Goal: Task Accomplishment & Management: Manage account settings

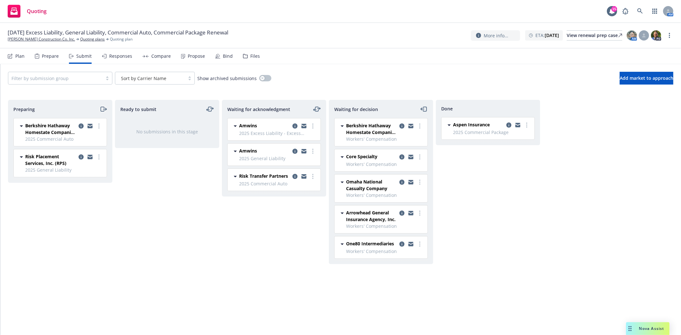
click at [102, 107] on icon "moveRight" at bounding box center [103, 109] width 4 height 4
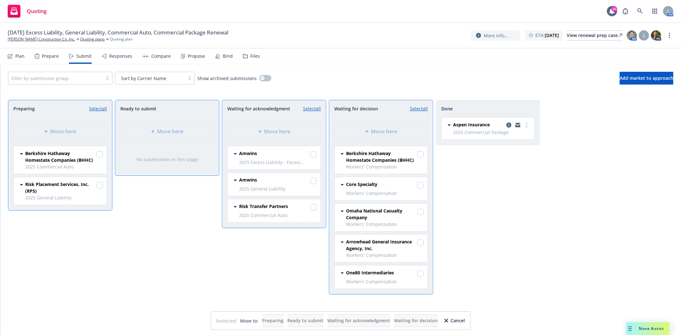
click at [135, 216] on div "Ready to submit Move here No submissions in this stage" at bounding box center [167, 211] width 104 height 222
click at [98, 155] on input "checkbox" at bounding box center [99, 154] width 6 height 6
checkbox input "true"
click at [358, 130] on div "Move here" at bounding box center [381, 132] width 83 height 8
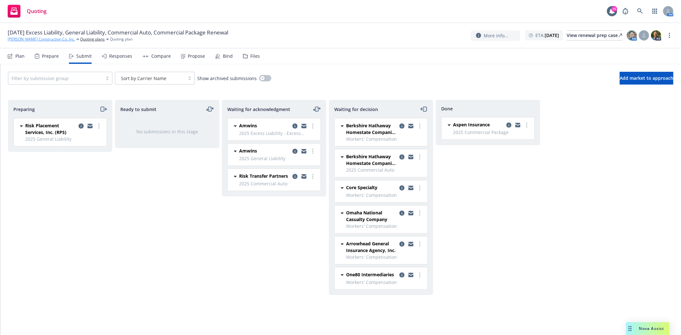
click at [35, 39] on link "T R Wurster Construction Co. Inc." at bounding box center [41, 39] width 67 height 6
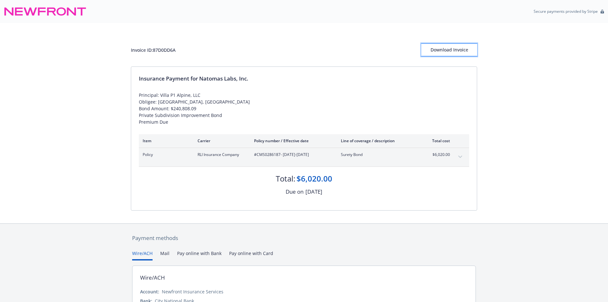
click at [471, 52] on button "Download Invoice" at bounding box center [449, 49] width 56 height 13
click at [452, 49] on div "Download Invoice" at bounding box center [449, 50] width 56 height 12
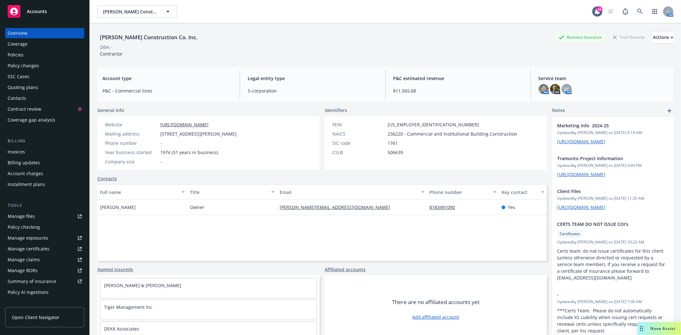
click at [32, 12] on span "Accounts" at bounding box center [37, 11] width 20 height 5
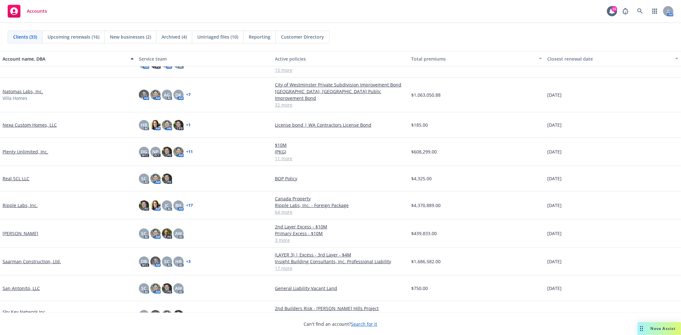
scroll to position [390, 0]
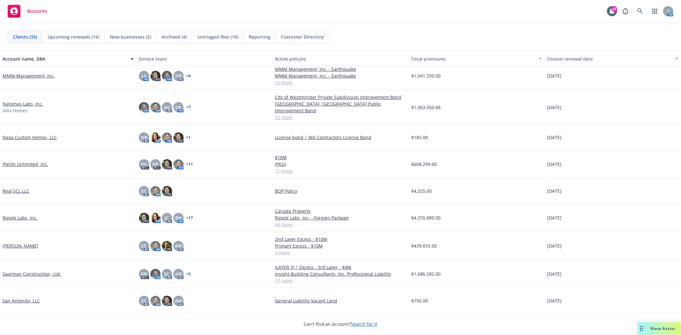
click at [16, 102] on link "Natomas Labs, Inc." at bounding box center [23, 104] width 41 height 7
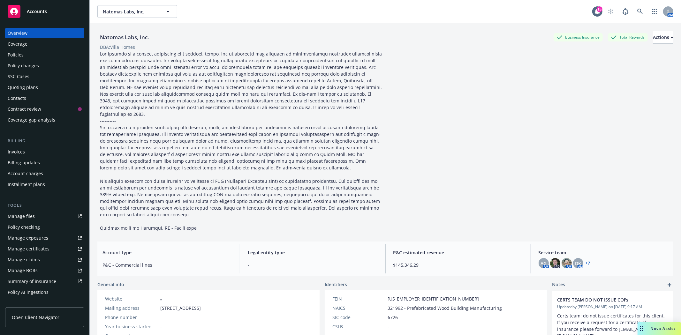
click at [586, 261] on link "+ 7" at bounding box center [588, 263] width 4 height 4
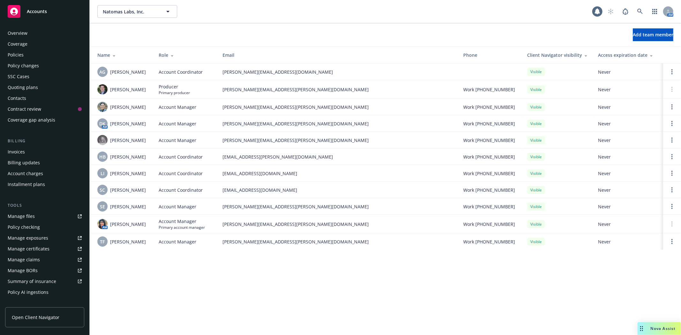
scroll to position [102, 0]
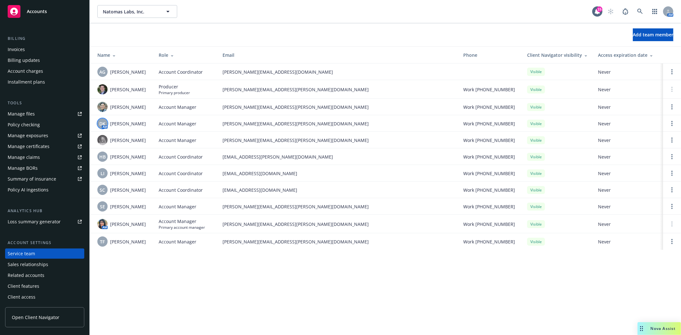
click at [103, 127] on span "DK" at bounding box center [103, 123] width 6 height 7
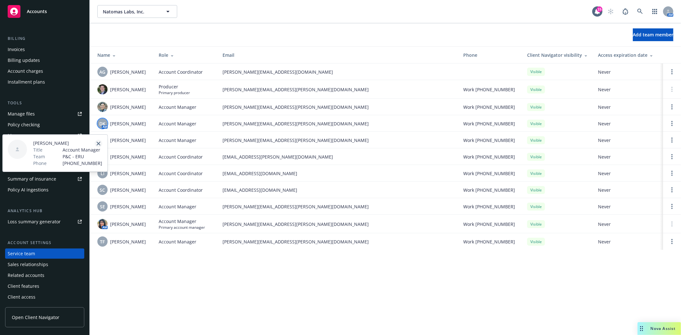
click at [97, 142] on icon "close" at bounding box center [98, 144] width 4 height 4
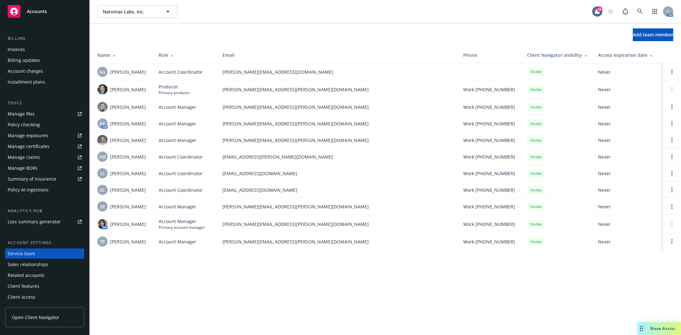
scroll to position [0, 0]
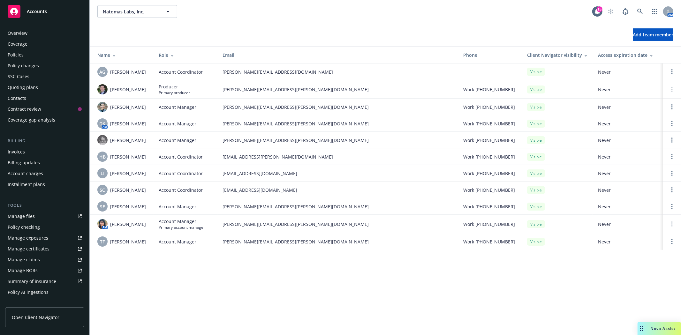
click at [19, 52] on div "Policies" at bounding box center [16, 55] width 16 height 10
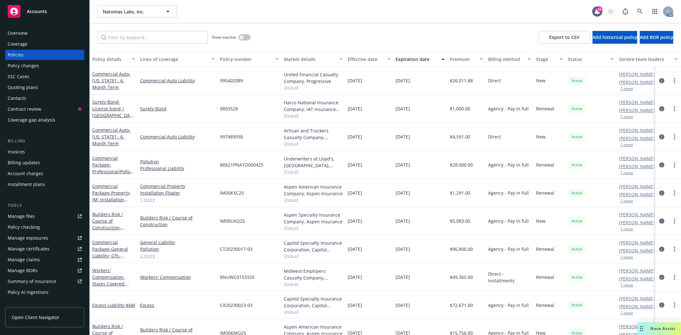
click at [40, 15] on div "Accounts" at bounding box center [45, 11] width 74 height 13
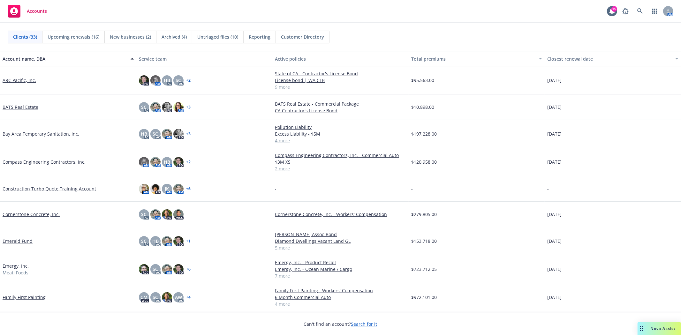
click at [39, 162] on link "Compass Engineering Contractors, Inc." at bounding box center [44, 162] width 83 height 7
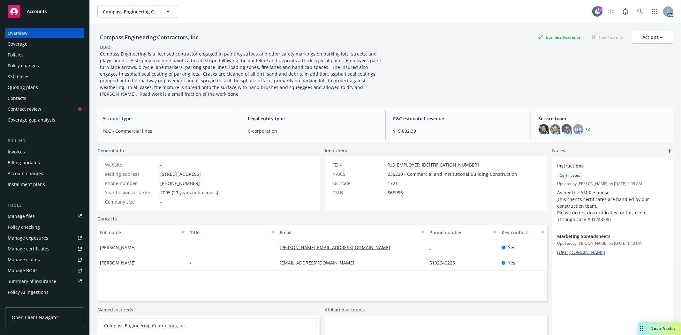
click at [13, 55] on div "Policies" at bounding box center [16, 55] width 16 height 10
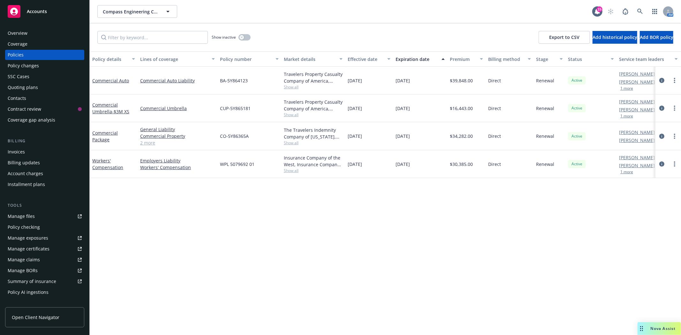
click at [20, 86] on div "Quoting plans" at bounding box center [23, 87] width 30 height 10
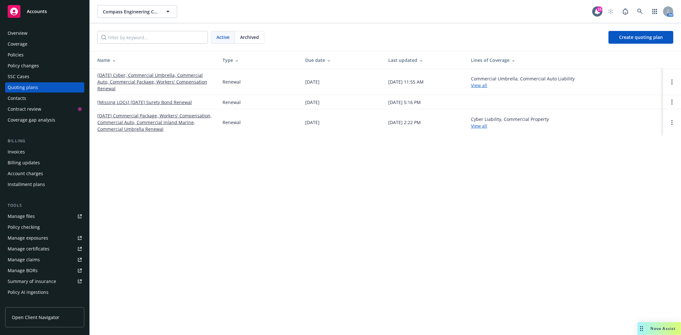
click at [131, 81] on link "[DATE] Cyber, Commercial Umbrella, Commercial Auto, Commercial Package, Workers…" at bounding box center [154, 82] width 115 height 20
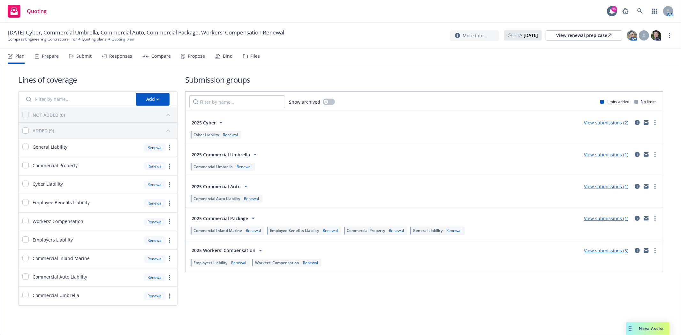
click at [231, 57] on div "Plan Prepare Submit Responses Compare Propose Bind Files" at bounding box center [134, 56] width 252 height 15
click at [224, 57] on div "Bind" at bounding box center [228, 56] width 10 height 5
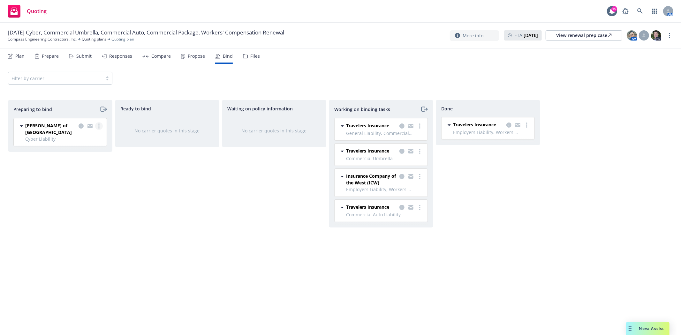
click at [98, 126] on circle "more" at bounding box center [98, 125] width 1 height 1
click at [76, 154] on span "Log bind order" at bounding box center [63, 152] width 47 height 6
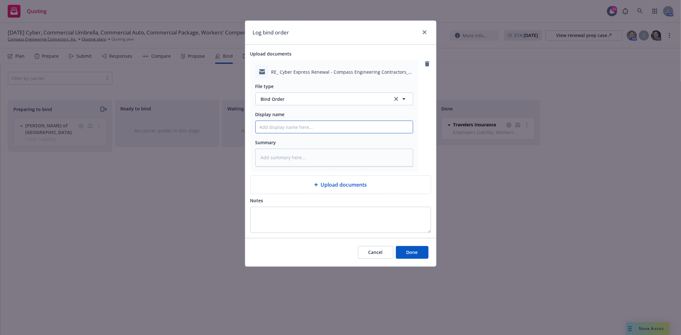
click at [279, 125] on input "Display name" at bounding box center [334, 127] width 157 height 12
type textarea "x"
type input "t"
type textarea "x"
type input "t/"
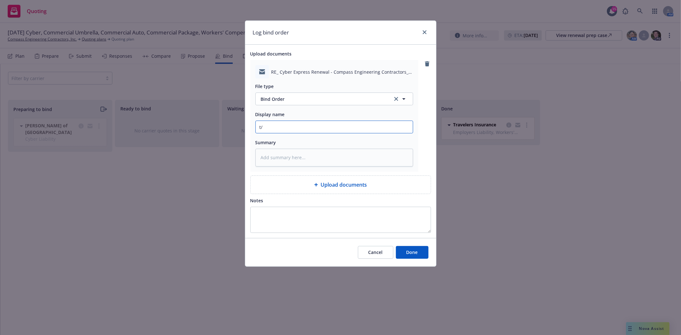
type textarea "x"
type input "t/R"
type textarea "x"
type input "t/Ra"
type textarea "x"
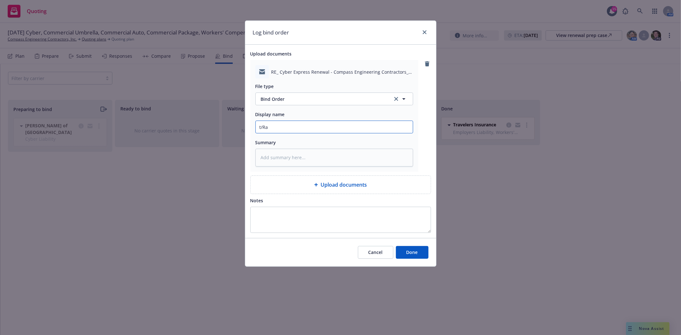
type input "t/Rai"
type textarea "x"
type input "t/Rain"
type textarea "x"
type input "t/Raine"
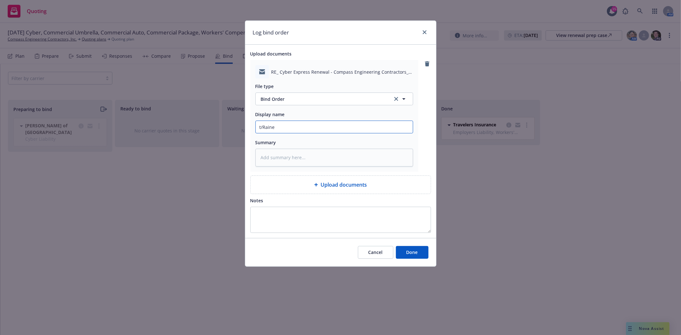
type textarea "x"
type input "t/Raine"
type textarea "x"
type input "t/Raine t"
type textarea "x"
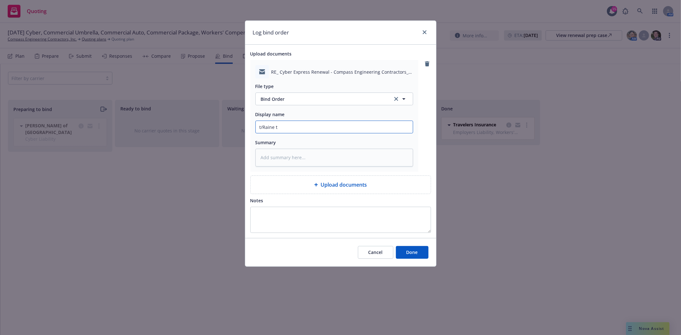
type input "t/Raine to"
type textarea "x"
type input "t/Raine to"
type textarea "x"
type input "t/Raine to b"
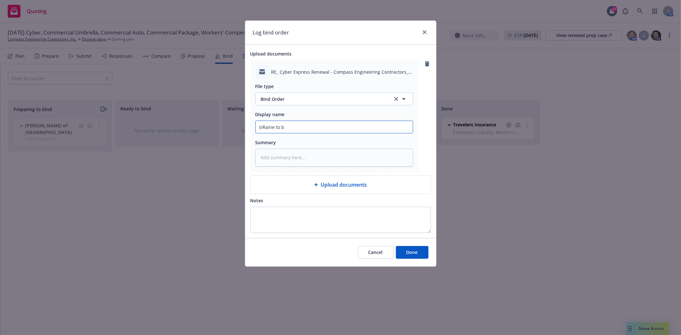
type textarea "x"
type input "t/Raine to bi"
type textarea "x"
type input "t/Raine to bin"
type textarea "x"
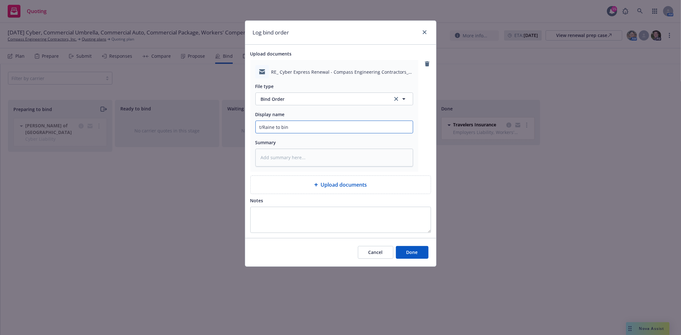
type input "t/Raine to bind"
type textarea "x"
type input "t/Raine to bind"
type textarea "x"
type input "t/Raine to bind r"
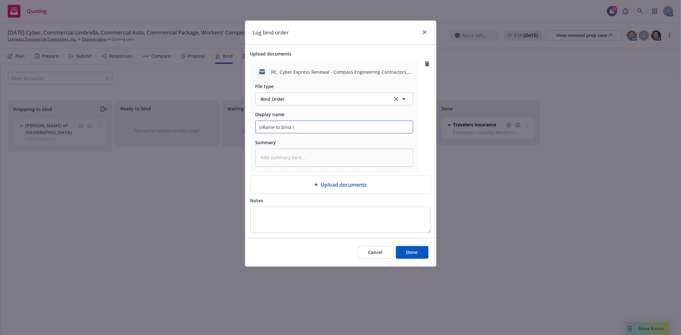
type textarea "x"
type input "t/Raine to bind re"
type textarea "x"
type input "t/Raine to bind ren"
type textarea "x"
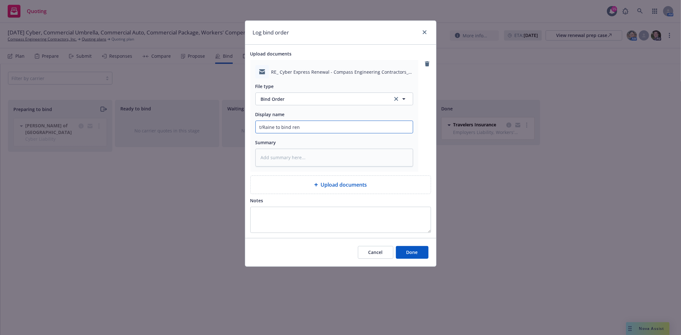
type input "t/Raine to bind [PERSON_NAME]"
type textarea "x"
type input "t/Raine to bind renew"
type textarea "x"
type input "t/Raine to bind renewa"
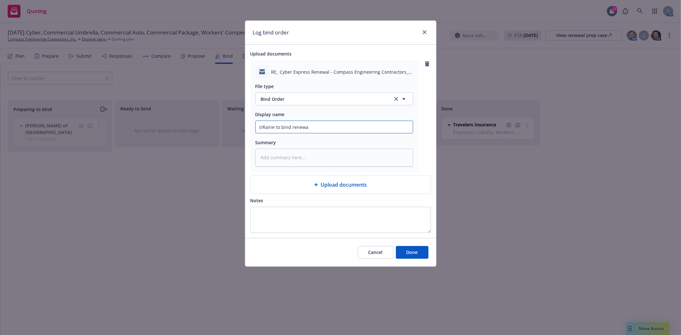
type textarea "x"
type input "t/Raine to bind renewal"
type textarea "x"
type input "t/Raine to bind renewal"
type textarea "x"
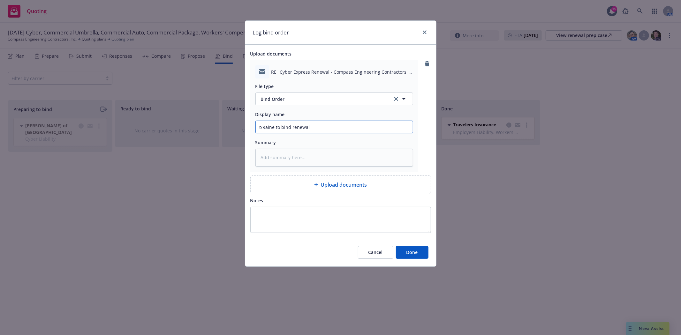
type input "t/Raine to bind renewal c"
type textarea "x"
type input "t/Raine to bind renewal cy"
type textarea "x"
type input "t/Raine to bind renewal cyb"
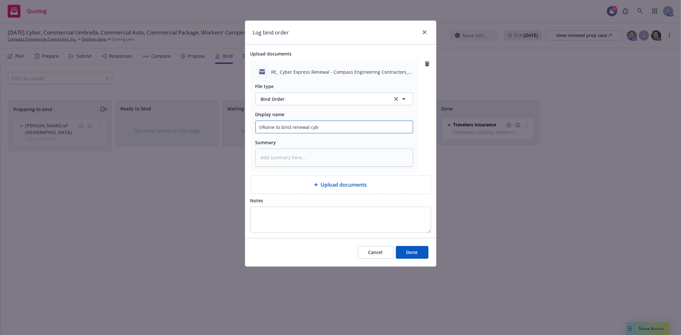
type textarea "x"
type input "t/Raine to bind renewal cybe"
type textarea "x"
type input "t/Raine to bind renewal cyber"
type textarea "x"
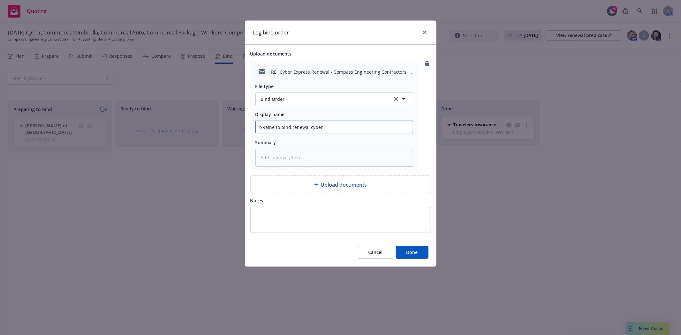
type input "t/Raine to bind renewal cyber"
type textarea "x"
type input "t/Raine to bind renewal cyber e"
type textarea "x"
type input "t/Raine to bind renewal cyber ef"
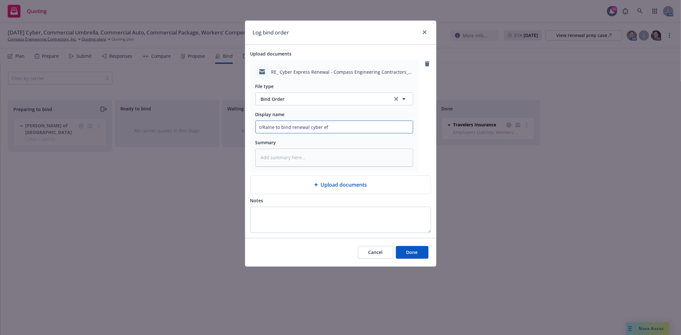
type textarea "x"
type input "t/Raine to bind renewal cyber eff"
type textarea "x"
type input "t/Raine to bind renewal cyber eff"
type textarea "x"
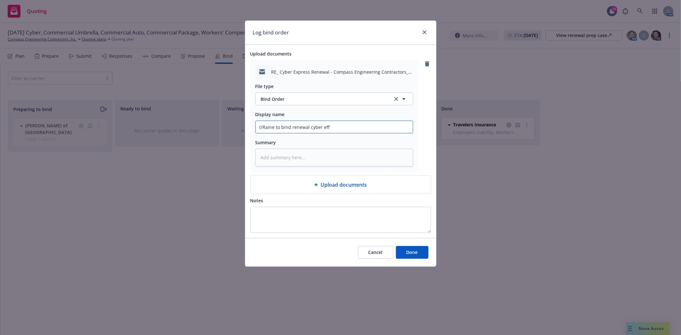
type input "t/Raine to bind renewal cyber eff 9"
type textarea "x"
type input "t/Raine to bind renewal cyber eff 9/"
type textarea "x"
type input "t/Raine to bind renewal cyber eff 9/1"
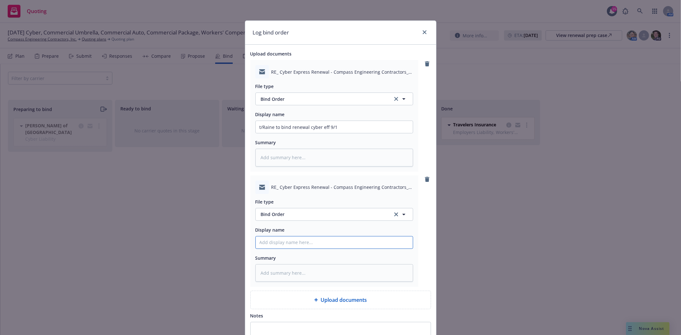
click at [294, 243] on input "Display name" at bounding box center [334, 243] width 157 height 12
type textarea "x"
type input "t"
type textarea "x"
type input "t/"
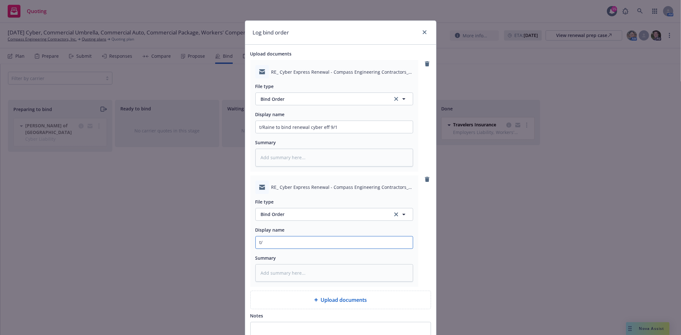
type textarea "x"
type input "t/R"
type textarea "x"
type input "t/Ra"
type textarea "x"
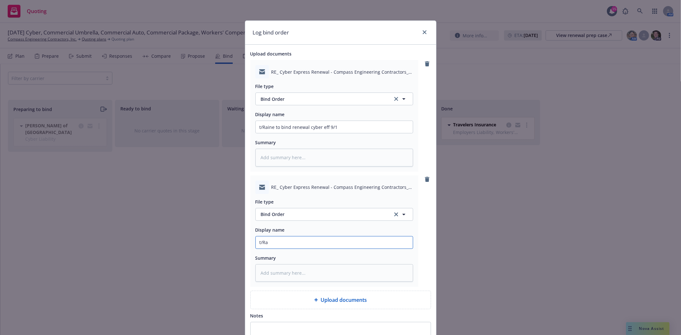
type input "t/Rai"
type textarea "x"
type input "t/Rain"
type textarea "x"
type input "t/Raine"
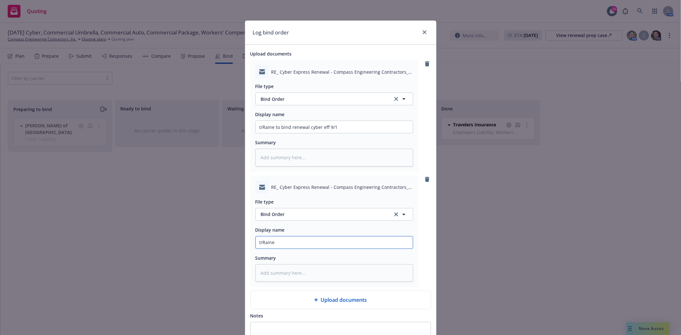
type textarea "x"
type input "t/Raine"
type textarea "x"
type input "t/Raine w"
type textarea "x"
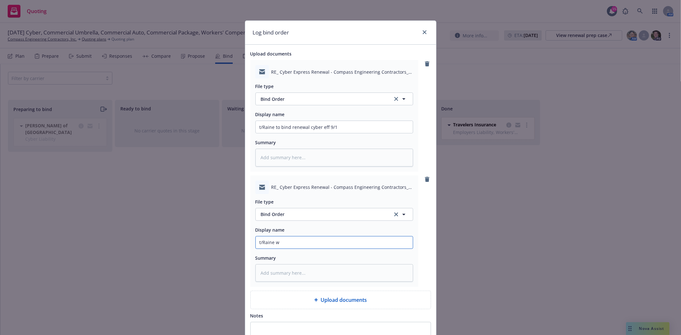
type input "t/Raine w/"
type textarea "x"
type input "t/Raine w/c"
type textarea "x"
type input "t/Raine w/co"
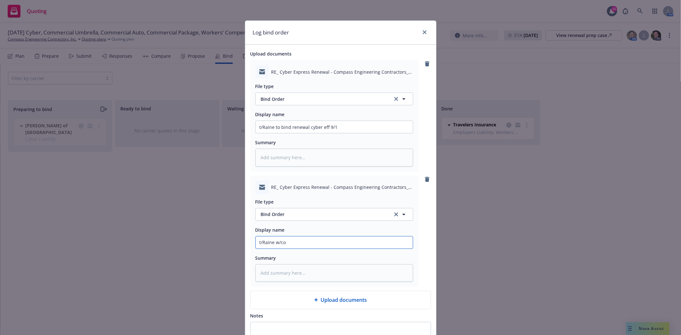
type textarea "x"
type input "t/Raine w/com"
type textarea "x"
type input "t/Raine w/comp"
type textarea "x"
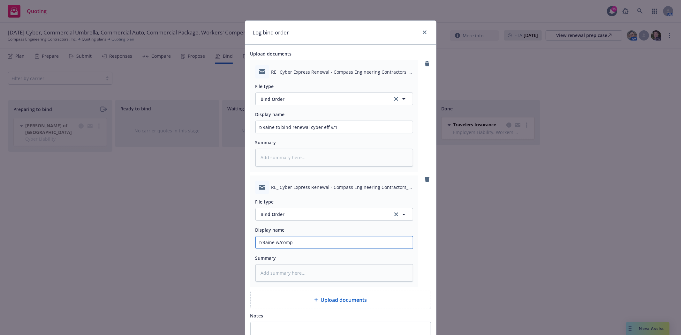
type input "t/Raine w/compl"
type textarea "x"
type input "t/Raine w/comple"
type textarea "x"
type input "t/Raine w/complet"
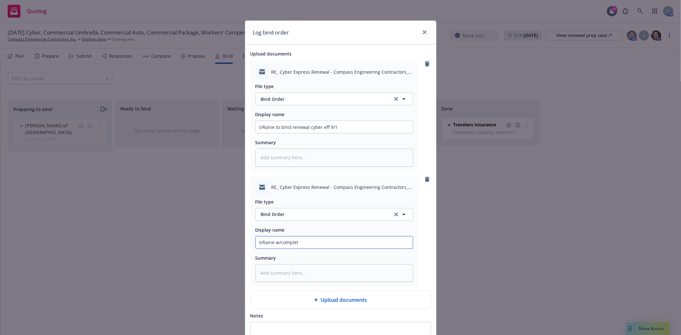
type textarea "x"
type input "t/Raine w/complete"
type textarea "x"
type input "t/Raine w/completed"
type textarea "x"
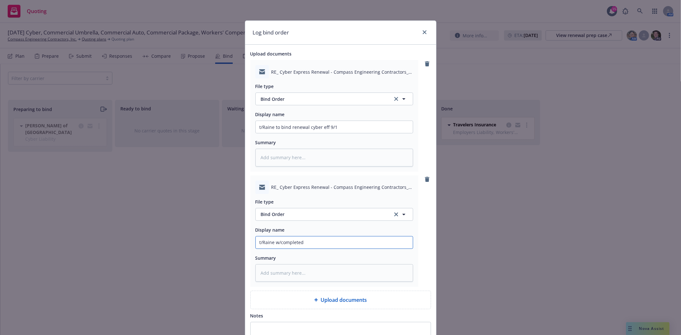
type input "t/Raine w/completed"
type textarea "x"
type input "t/Raine w/completed s"
type textarea "x"
type input "t/Raine w/completed su"
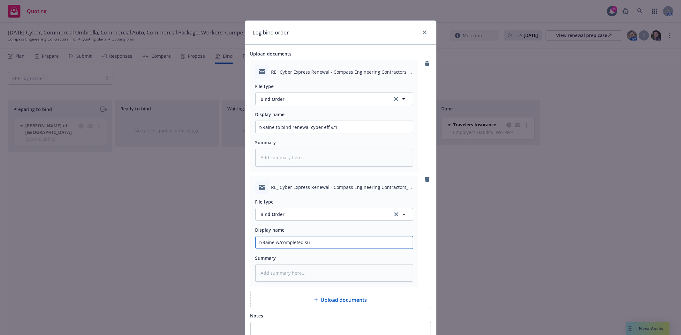
type textarea "x"
type input "t/Raine w/completed sup"
type textarea "x"
type input "t/Raine w/completed supp"
type textarea "x"
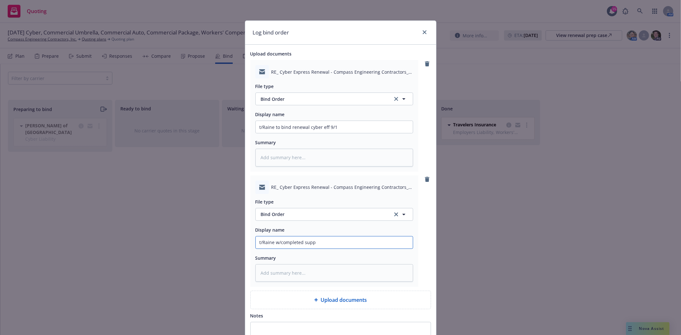
type input "t/Raine w/completed suppl"
type textarea "x"
type input "t/Raine w/completed supple"
type textarea "x"
type input "t/Raine w/completed supplem"
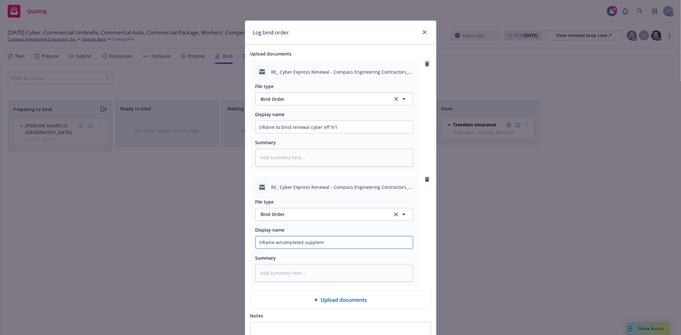
type textarea "x"
type input "t/Raine w/completed suppleme"
type textarea "x"
type input "t/Raine w/completed supplemen"
type textarea "x"
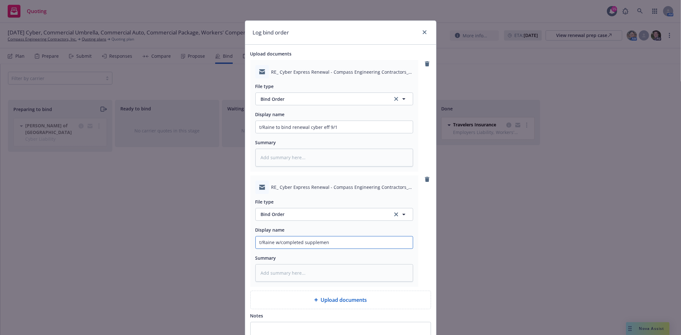
type input "t/Raine w/completed supplement"
type textarea "x"
type input "t/Raine w/completed supplementa"
type textarea "x"
type input "t/Raine w/completed supplemental"
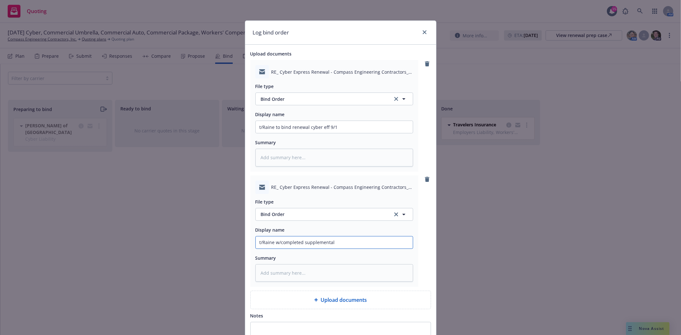
type textarea "x"
type input "t/Raine w/completed supplemental"
type textarea "x"
type input "t/Raine w/completed supplemental t"
type textarea "x"
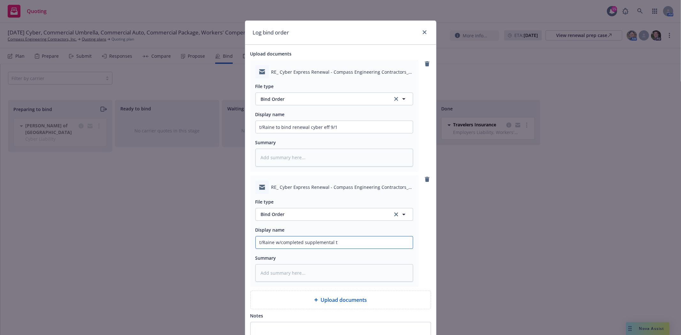
type input "t/Raine w/completed supplemental to"
type textarea "x"
type input "t/Raine w/completed supplemental to"
type textarea "x"
type input "t/Raine w/completed supplemental to co"
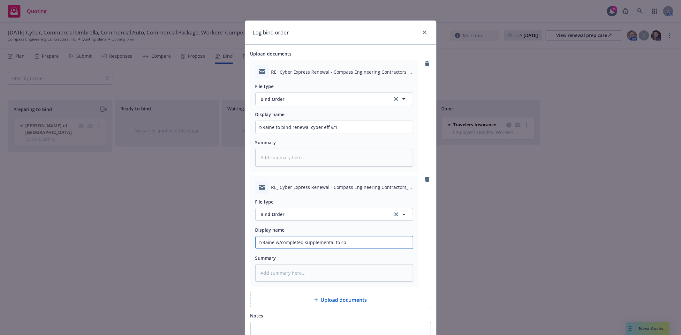
type textarea "x"
type input "t/Raine w/completed supplemental to com"
type textarea "x"
type input "t/Raine w/completed supplemental to comp"
type textarea "x"
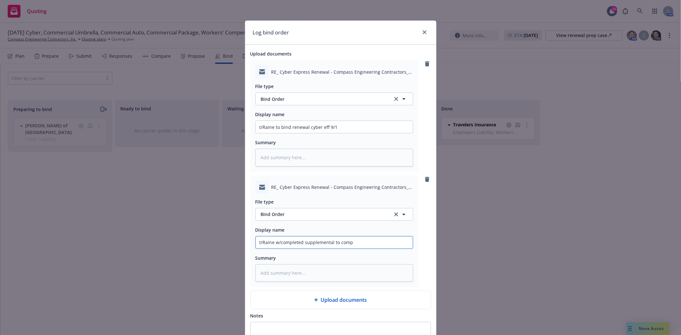
type input "t/Raine w/completed supplemental to compl"
type textarea "x"
type input "t/Raine w/completed supplemental to comple"
type textarea "x"
type input "t/Raine w/completed supplemental to complet"
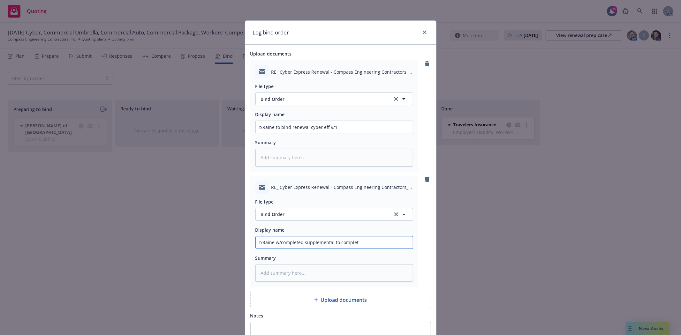
type textarea "x"
type input "t/Raine w/completed supplemental to complete"
type textarea "x"
type input "t/Raine w/completed supplemental to complete"
type textarea "x"
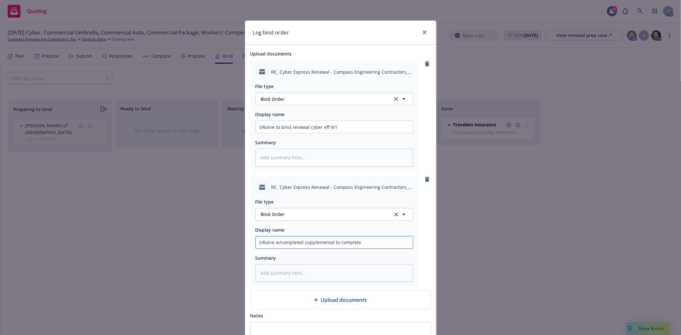
type input "t/Raine w/completed supplemental to complete b"
type textarea "x"
type input "t/Raine w/completed supplemental to complete bi"
type textarea "x"
type input "t/Raine w/completed supplemental to complete bin"
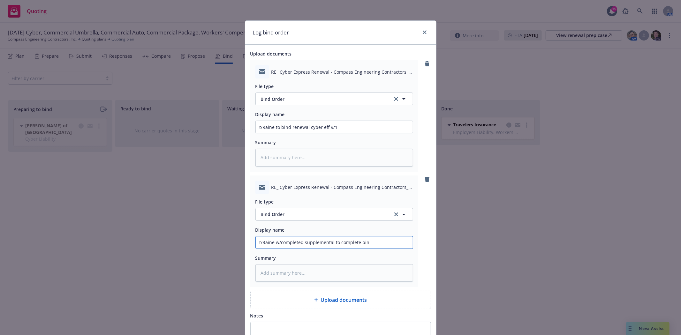
type textarea "x"
type input "t/Raine w/completed supplemental to complete bind"
type textarea "x"
type input "t/Raine w/completed supplemental to complete bind"
type textarea "x"
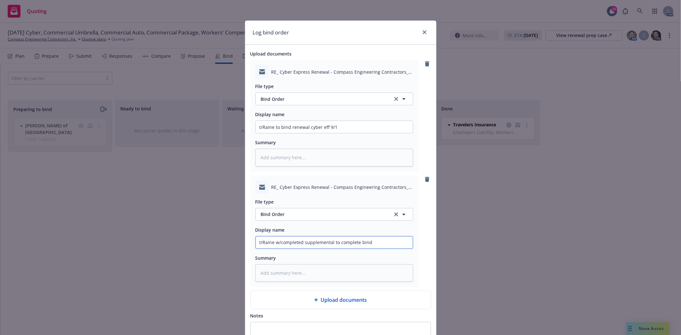
type input "t/Raine w/completed supplemental to complete bind o"
type textarea "x"
type input "t/Raine w/completed supplemental to complete bind ou"
type textarea "x"
type input "t/Raine w/completed supplemental to complete bind o"
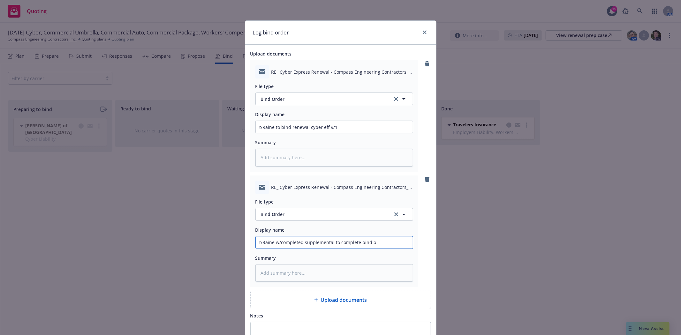
type textarea "x"
type input "t/Raine w/completed supplemental to complete bind or"
type textarea "x"
type input "t/Raine w/completed supplemental to complete bind ord"
type textarea "x"
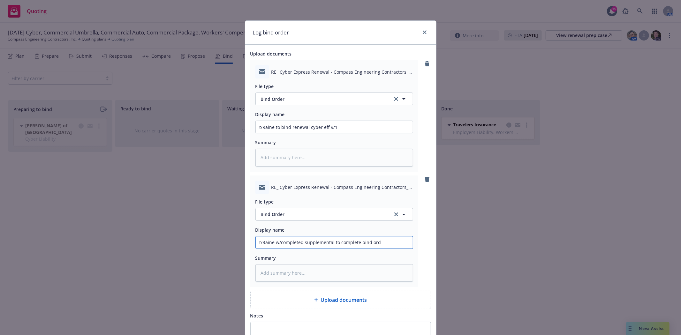
type input "t/Raine w/completed supplemental to complete bind orde"
type textarea "x"
type input "t/Raine w/completed supplemental to complete bind order"
type textarea "x"
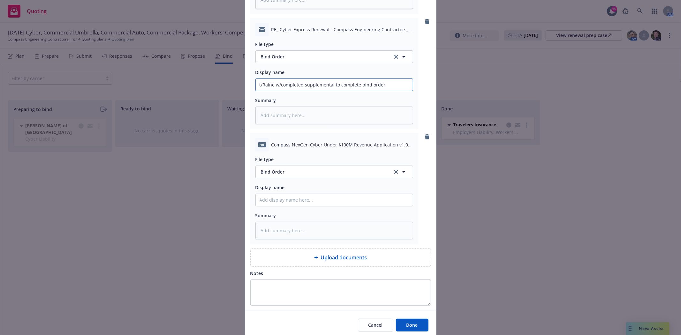
scroll to position [177, 0]
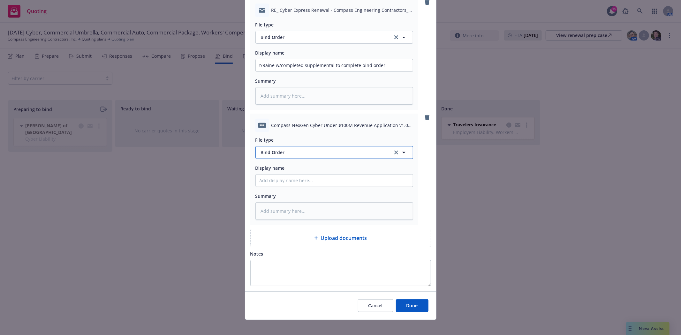
click at [294, 154] on span "Bind Order" at bounding box center [323, 152] width 125 height 7
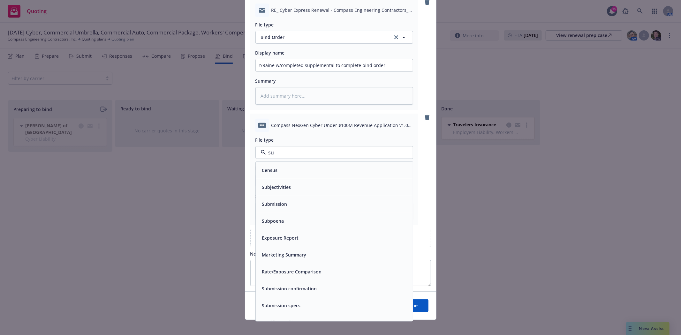
type input "sup"
type textarea "x"
type input "s"
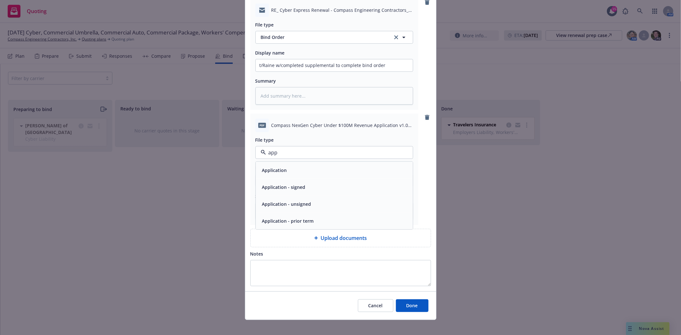
type input "appl"
click at [287, 189] on span "Application - signed" at bounding box center [283, 187] width 43 height 7
click at [288, 180] on input "Display name" at bounding box center [334, 181] width 157 height 12
type textarea "x"
type input "C"
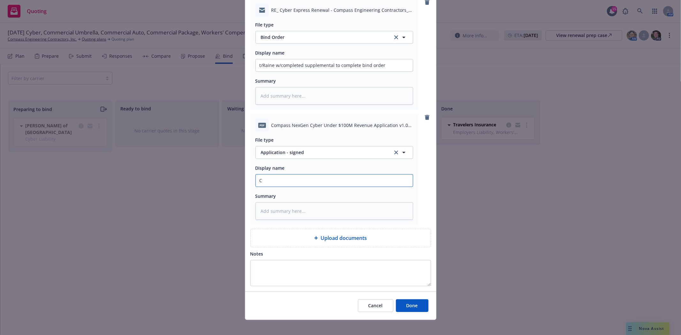
type textarea "x"
type input "Co"
type textarea "x"
type input "Com"
type textarea "x"
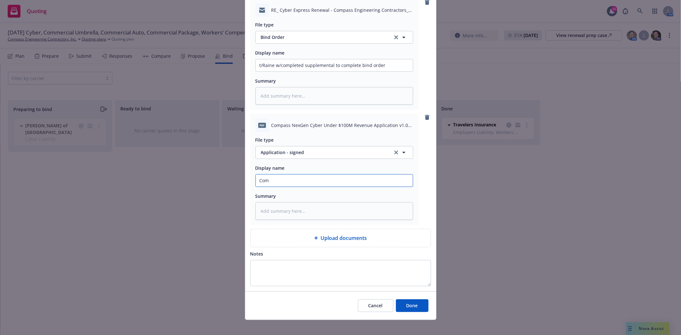
type input "Comp"
type textarea "x"
click at [419, 306] on button "Done" at bounding box center [412, 305] width 33 height 13
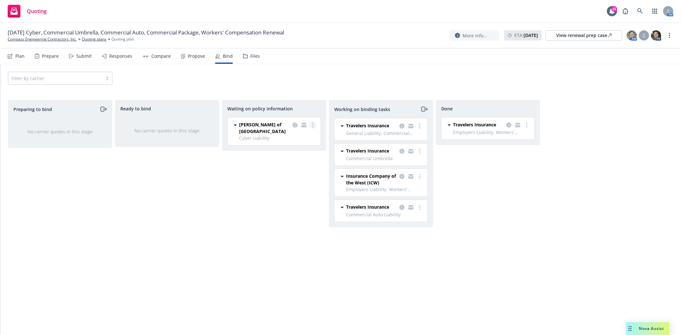
click at [311, 125] on link "more" at bounding box center [313, 125] width 8 height 8
click at [312, 141] on link "Create policies" at bounding box center [288, 138] width 58 height 13
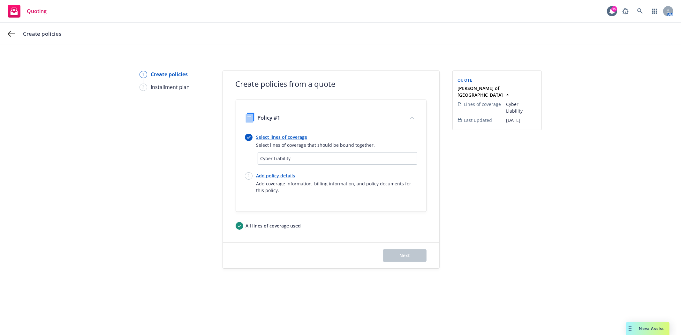
click at [266, 174] on link "Add policy details" at bounding box center [336, 175] width 161 height 7
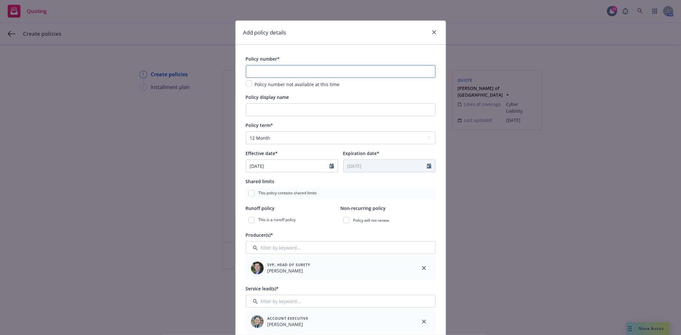
click at [314, 72] on input "text" at bounding box center [341, 71] width 190 height 13
paste input "M0370CYLA251"
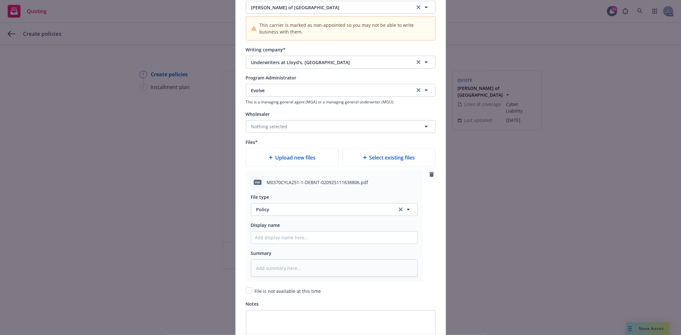
scroll to position [674, 0]
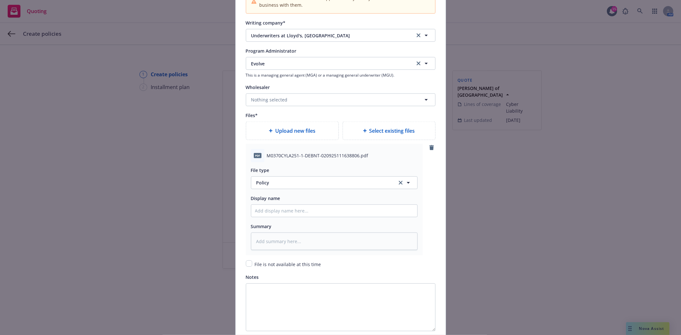
click at [278, 194] on div "File type Policy Policy Display name Summary" at bounding box center [334, 207] width 167 height 88
click at [288, 180] on button "Policy" at bounding box center [334, 183] width 167 height 13
click at [286, 169] on span "Invoice - Third Party" at bounding box center [280, 165] width 44 height 7
click at [276, 210] on input "Policy display name" at bounding box center [334, 211] width 166 height 12
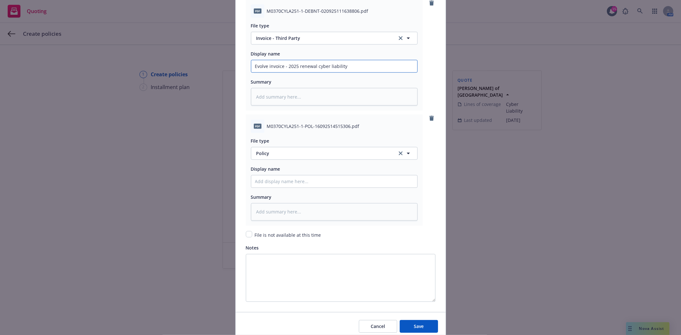
scroll to position [848, 0]
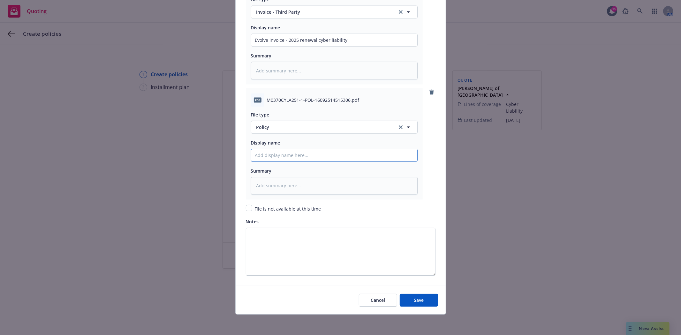
click at [292, 155] on input "Policy display name" at bounding box center [334, 155] width 166 height 12
click at [286, 155] on input "2025 Cyber Liabiilty Policy" at bounding box center [334, 155] width 166 height 12
drag, startPoint x: 286, startPoint y: 155, endPoint x: 289, endPoint y: 167, distance: 12.6
click at [289, 167] on div "Summary" at bounding box center [334, 171] width 167 height 8
click at [287, 155] on input "2025 Cyber Liabiilty Policy" at bounding box center [334, 155] width 166 height 12
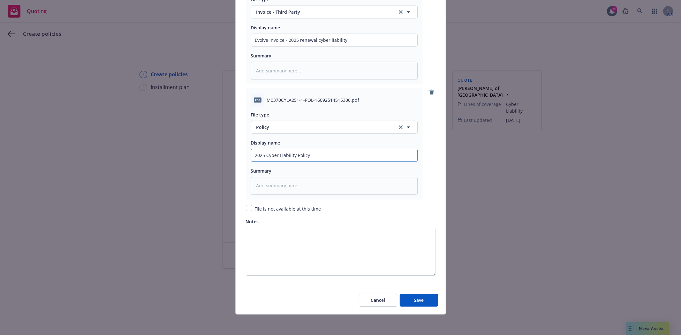
click at [287, 155] on input "2025 Cyber Liabiilty Policy" at bounding box center [334, 155] width 166 height 12
click at [323, 149] on input "2025 Cyber Liability Policy" at bounding box center [334, 155] width 166 height 12
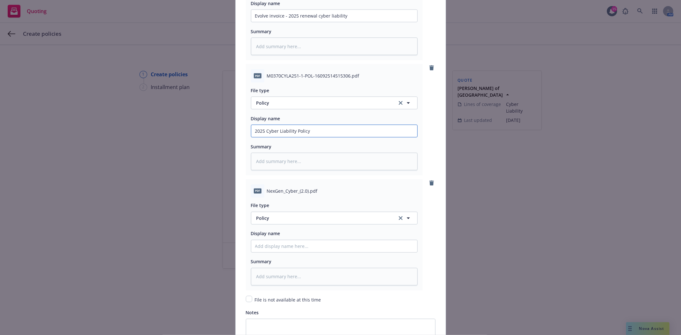
scroll to position [919, 0]
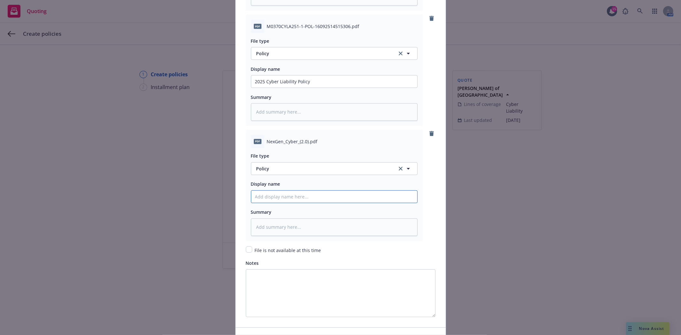
click at [291, 202] on input "Policy display name" at bounding box center [334, 197] width 166 height 12
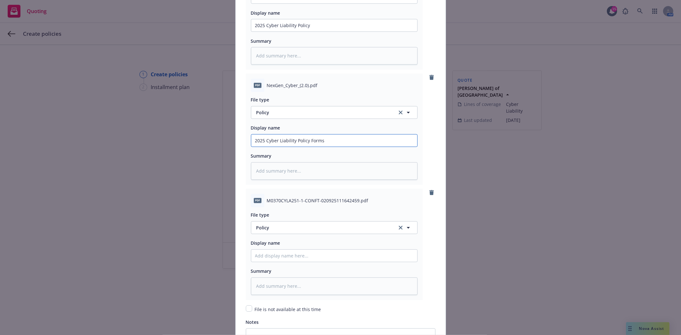
scroll to position [990, 0]
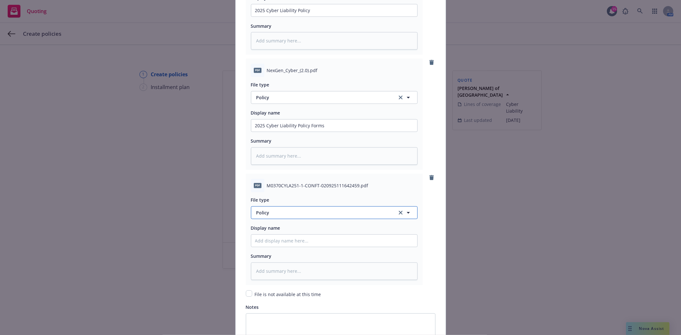
click at [278, 216] on span "Policy" at bounding box center [322, 213] width 133 height 7
click at [277, 187] on div "Binder" at bounding box center [334, 178] width 166 height 17
click at [276, 244] on input "Policy display name" at bounding box center [334, 241] width 166 height 12
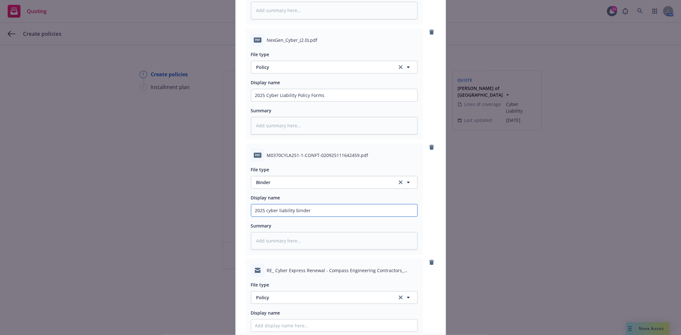
scroll to position [1131, 0]
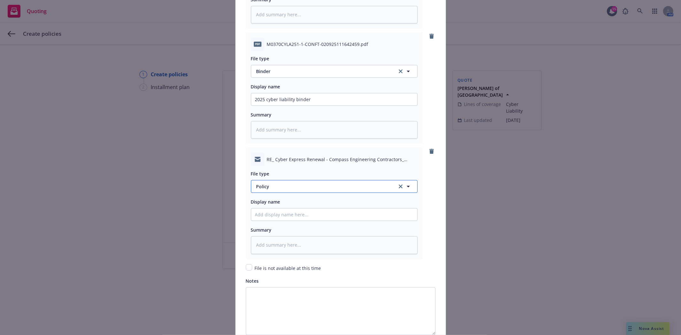
click at [278, 187] on span "Policy" at bounding box center [322, 186] width 133 height 7
click at [261, 174] on div "Email" at bounding box center [263, 168] width 16 height 9
click at [269, 220] on input "Policy display name" at bounding box center [334, 214] width 166 height 12
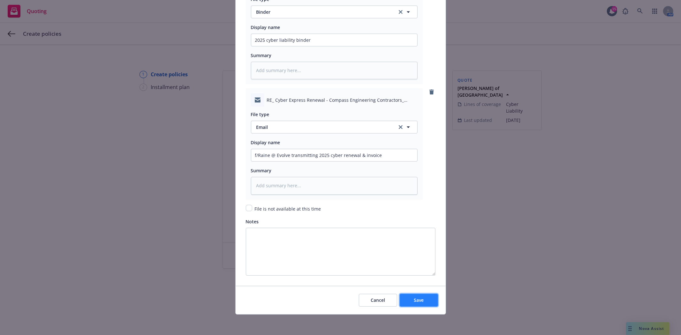
click at [421, 296] on button "Save" at bounding box center [419, 300] width 38 height 13
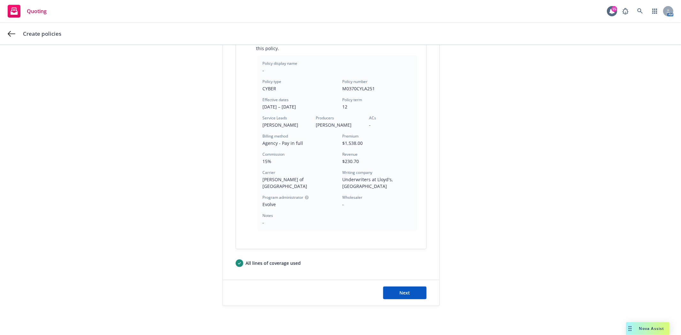
scroll to position [154, 0]
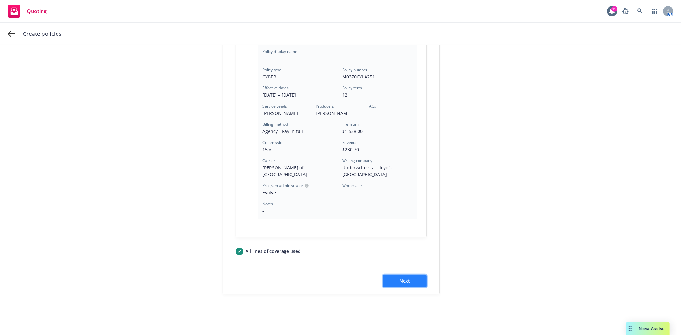
click at [407, 280] on button "Next" at bounding box center [404, 281] width 43 height 13
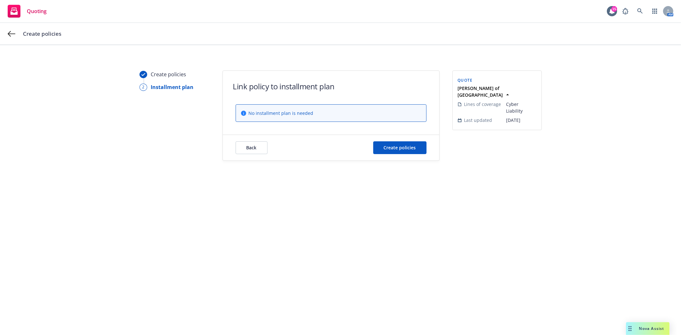
scroll to position [0, 0]
click at [401, 153] on button "Create policies" at bounding box center [399, 147] width 53 height 13
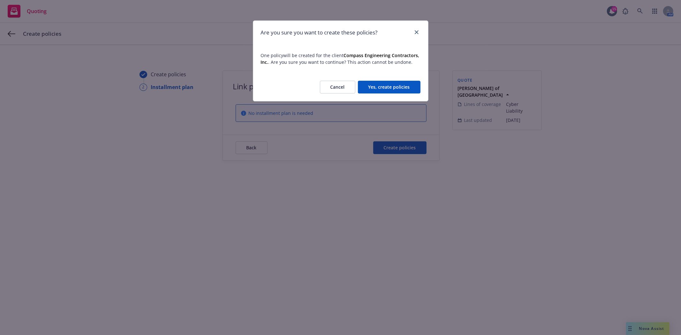
click at [405, 85] on button "Yes, create policies" at bounding box center [389, 87] width 63 height 13
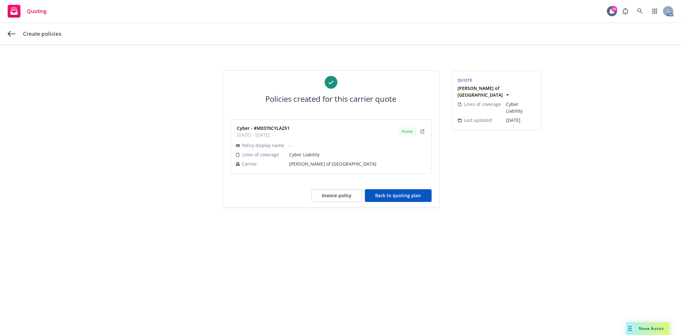
click at [401, 196] on button "Back to quoting plan" at bounding box center [398, 195] width 67 height 13
